Goal: Find specific page/section: Find specific page/section

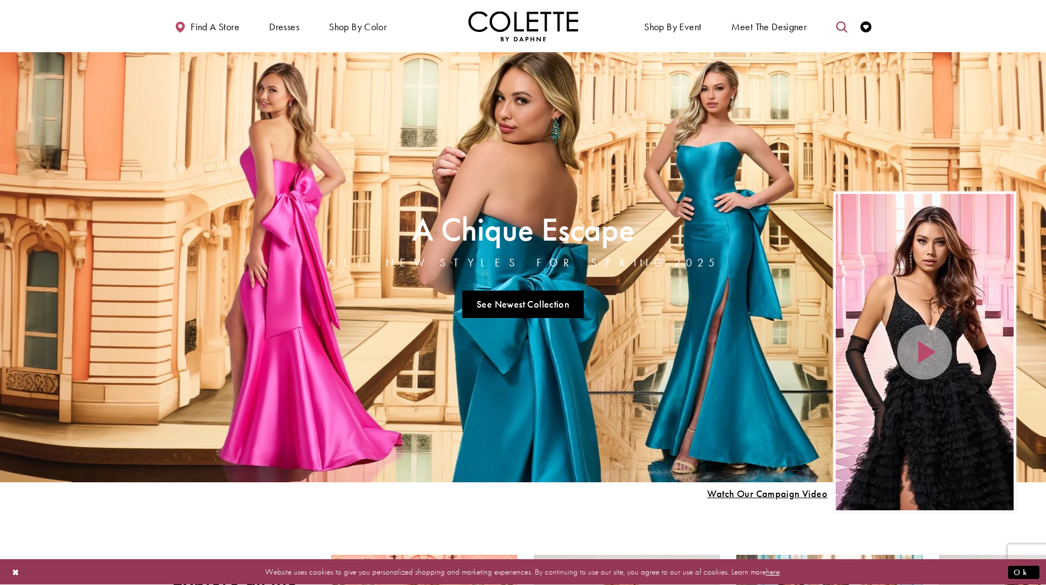
click at [838, 23] on icon "Toggle search" at bounding box center [841, 26] width 11 height 11
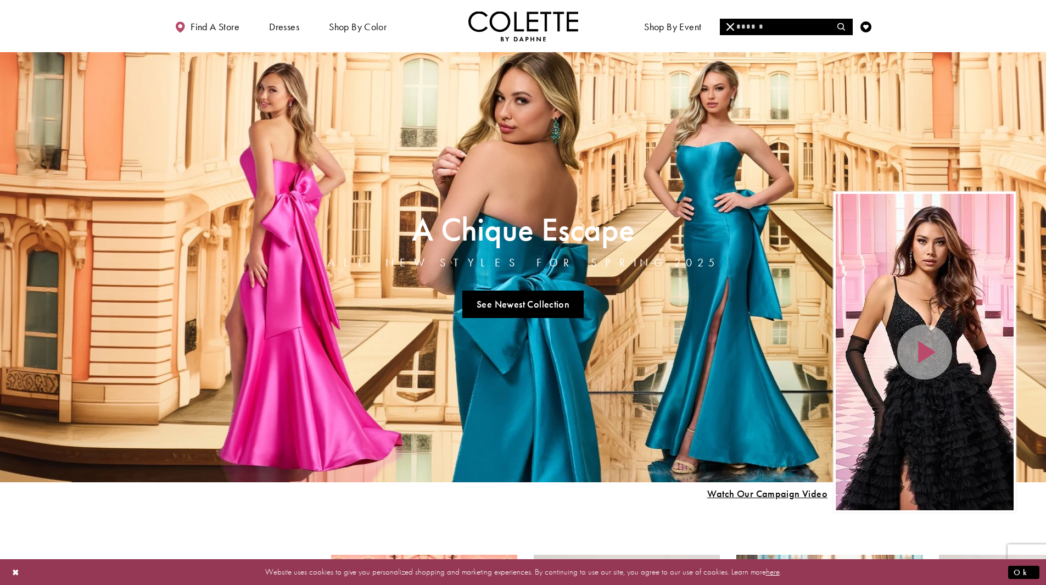
click at [748, 25] on input "Search" at bounding box center [786, 27] width 132 height 16
type input "****"
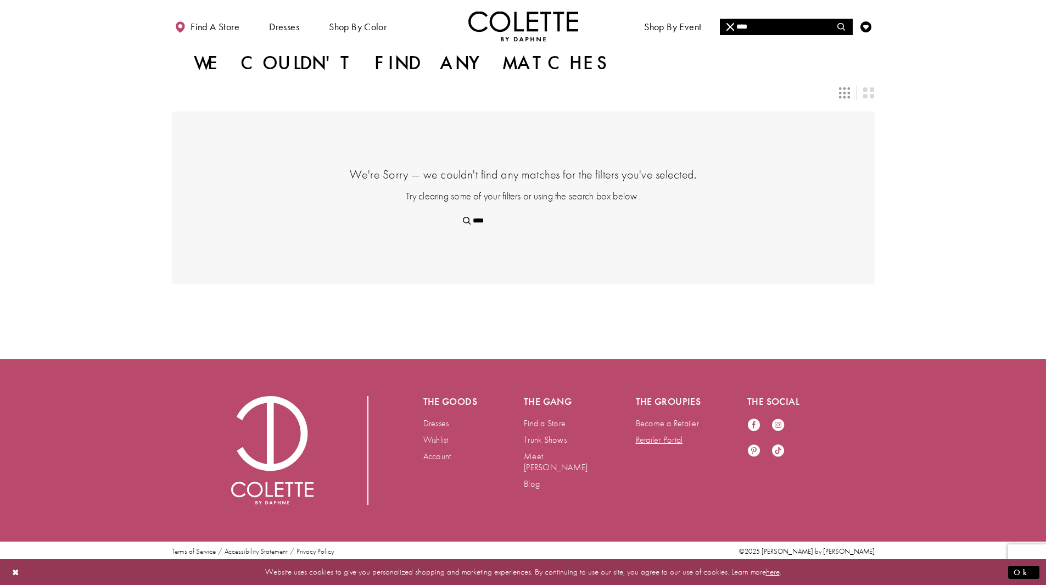
click at [647, 435] on link "Retailer Portal" at bounding box center [659, 440] width 47 height 12
